Goal: Navigation & Orientation: Find specific page/section

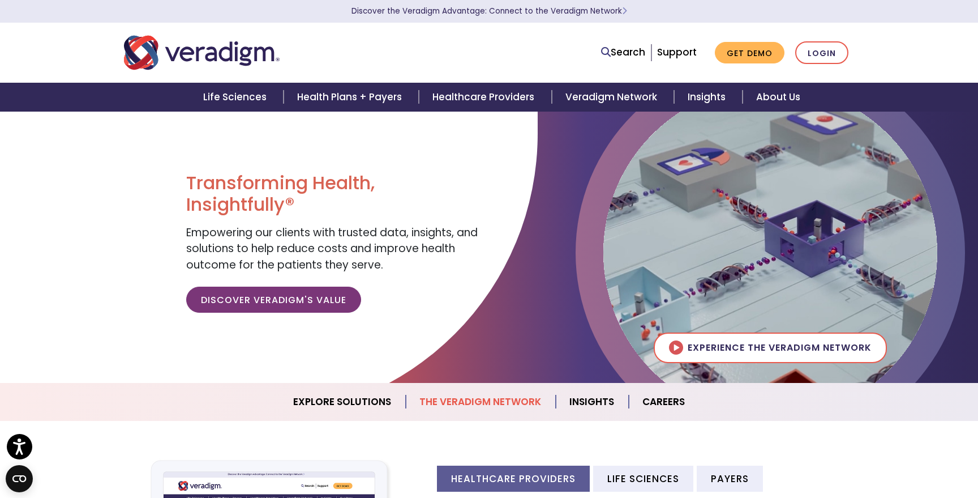
click at [478, 403] on link "The Veradigm Network" at bounding box center [481, 401] width 150 height 29
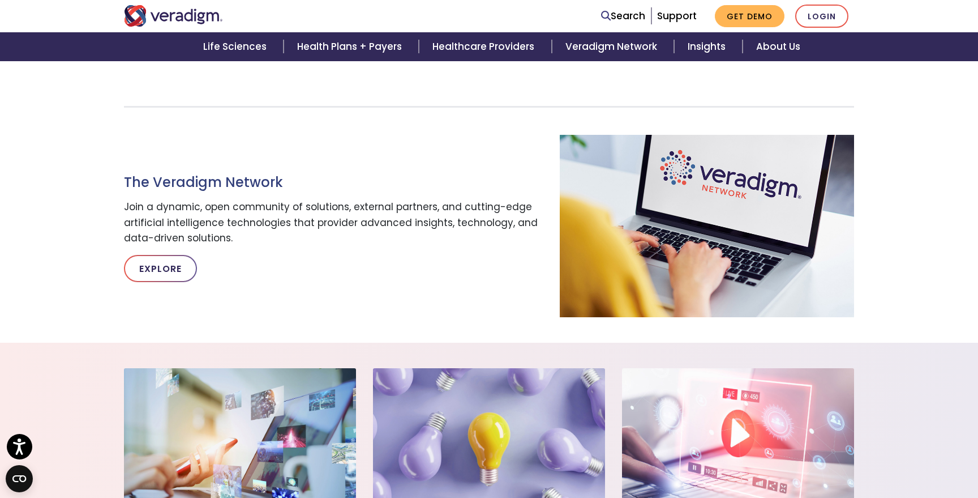
scroll to position [619, 0]
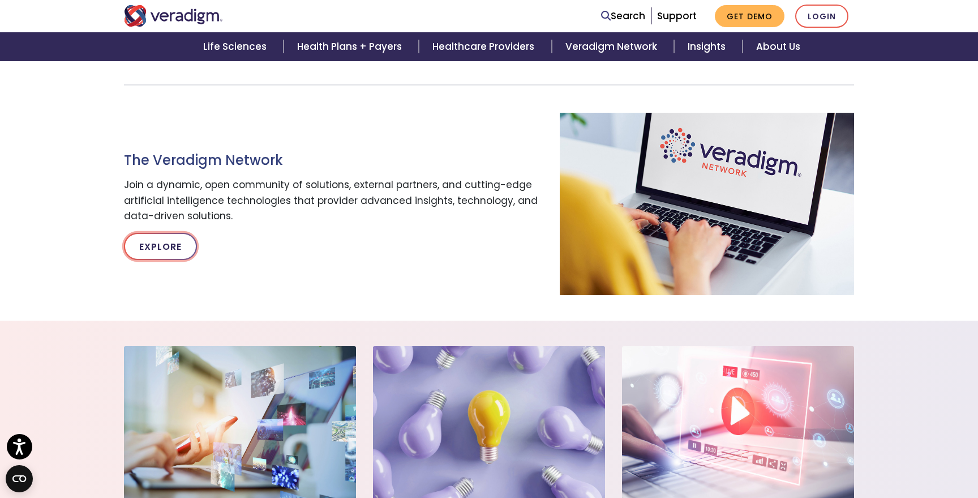
click at [197, 233] on link "Explore" at bounding box center [160, 246] width 73 height 27
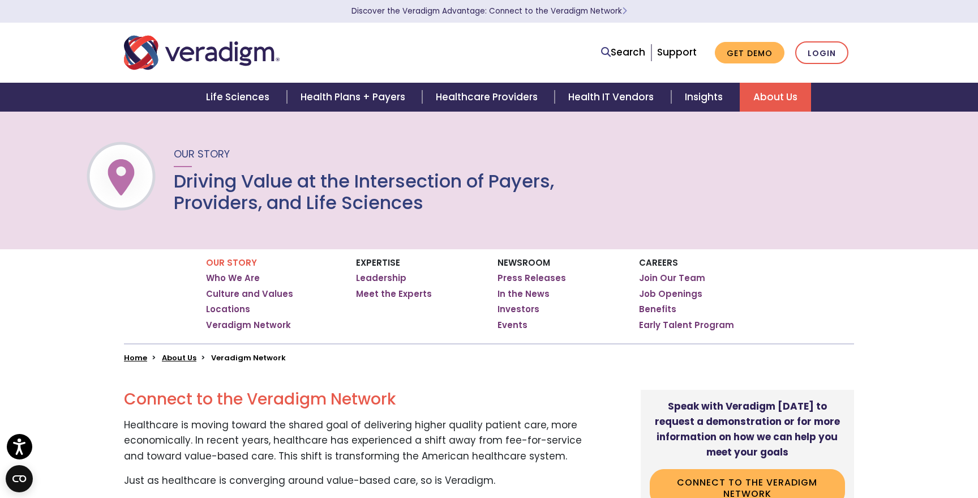
click at [249, 62] on img "Veradigm logo" at bounding box center [202, 52] width 156 height 37
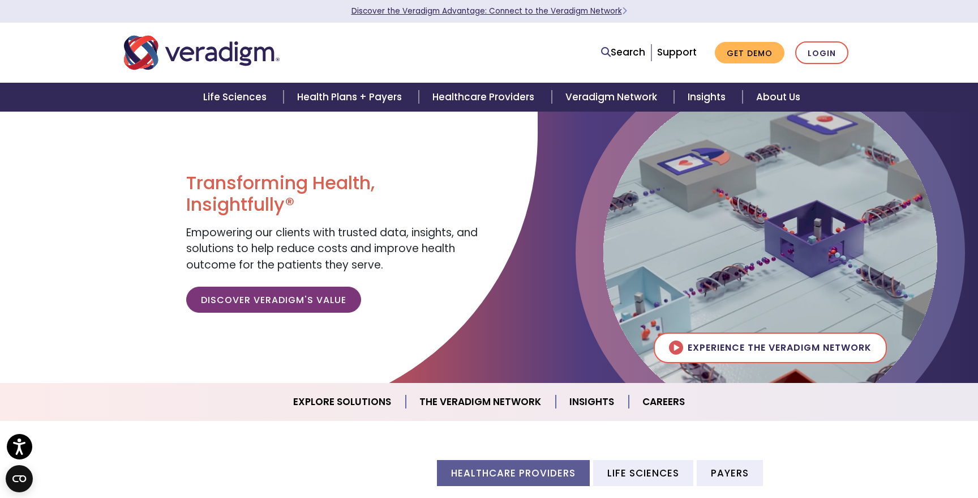
click at [522, 11] on link "Discover the Veradigm Advantage: Connect to the Veradigm Network" at bounding box center [490, 11] width 276 height 11
